Goal: Task Accomplishment & Management: Use online tool/utility

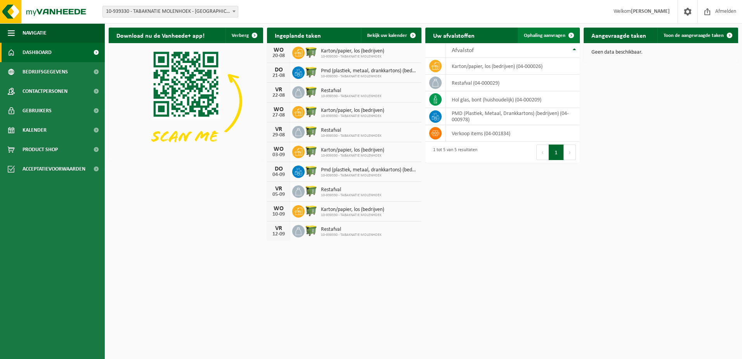
click at [565, 36] on span at bounding box center [571, 36] width 16 height 16
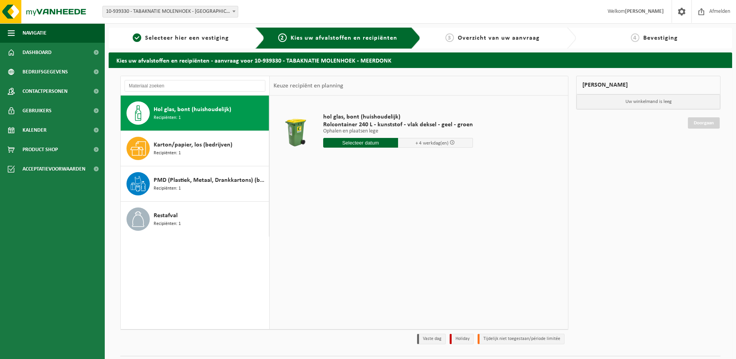
click at [364, 142] on input "text" at bounding box center [360, 143] width 75 height 10
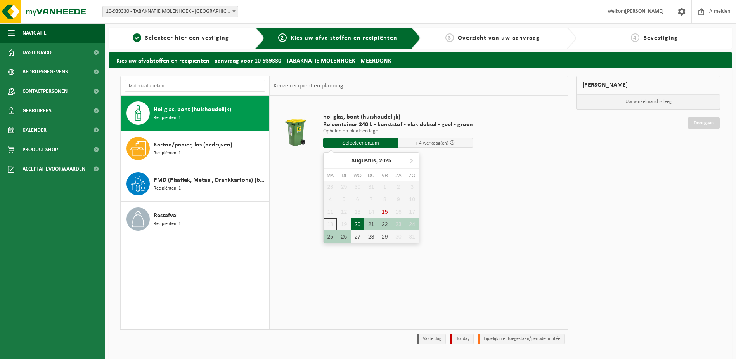
click at [354, 224] on div "20" at bounding box center [358, 224] width 14 height 12
type input "Van 2025-08-20"
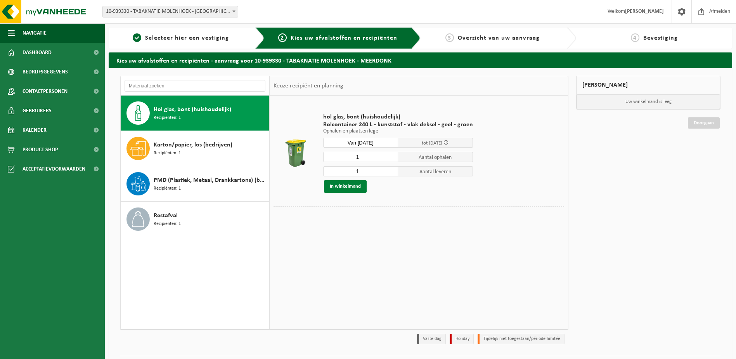
click at [354, 187] on button "In winkelmand" at bounding box center [345, 186] width 43 height 12
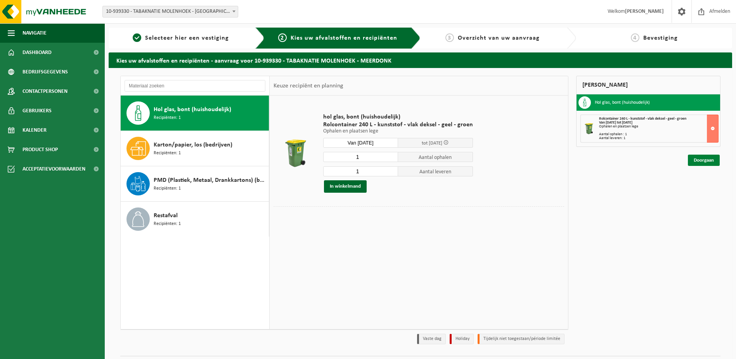
click at [699, 158] on link "Doorgaan" at bounding box center [704, 159] width 32 height 11
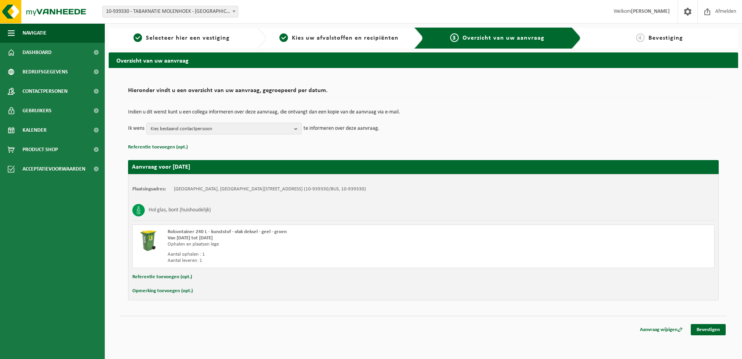
click at [184, 291] on button "Opmerking toevoegen (opt.)" at bounding box center [162, 291] width 61 height 10
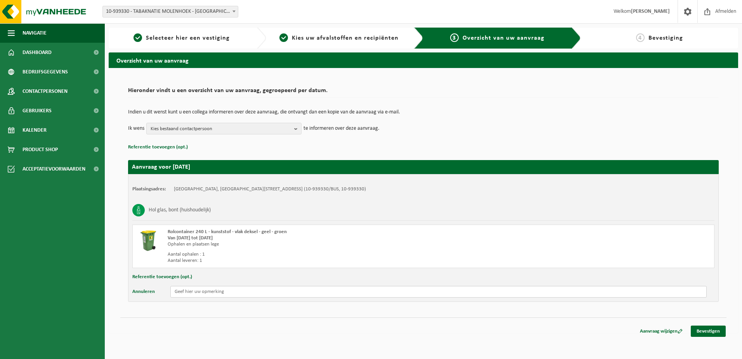
click at [193, 293] on input "text" at bounding box center [438, 292] width 536 height 12
type input "AANBELLEN AAN POORT / CONTAINER WISSEL DOOR MEDEWERKER"
click at [296, 129] on b "button" at bounding box center [297, 128] width 7 height 11
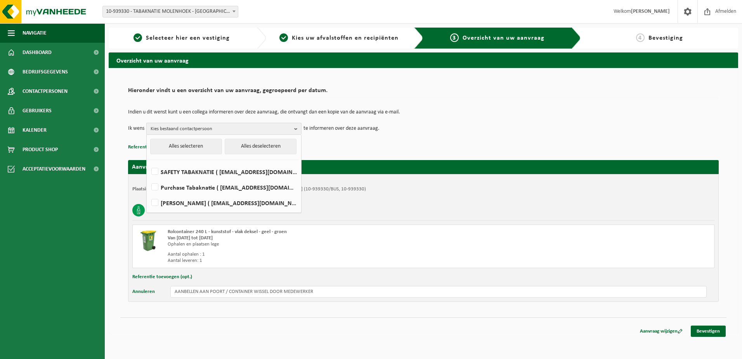
click at [297, 130] on b "button" at bounding box center [297, 128] width 7 height 11
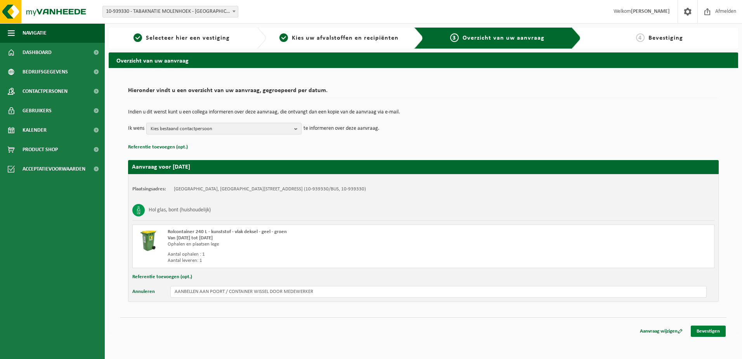
click at [707, 332] on link "Bevestigen" at bounding box center [708, 330] width 35 height 11
